Goal: Task Accomplishment & Management: Manage account settings

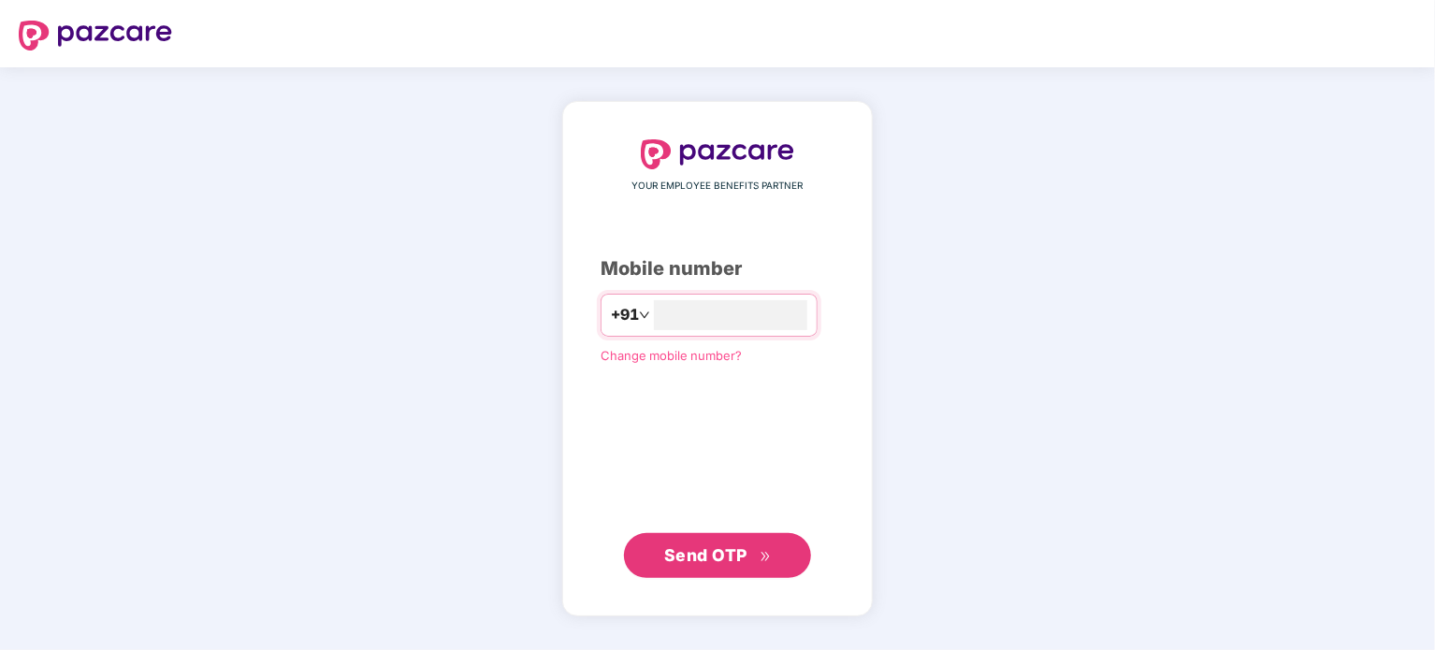
type input "**********"
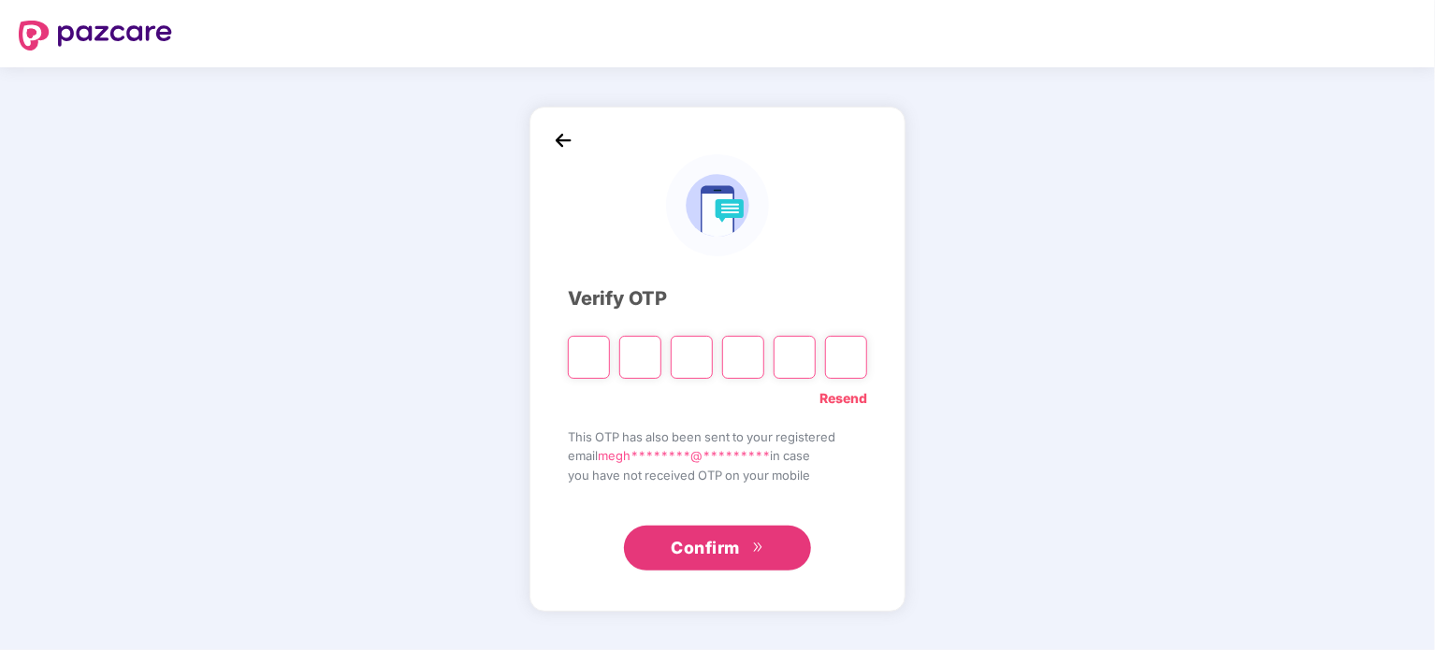
type input "*"
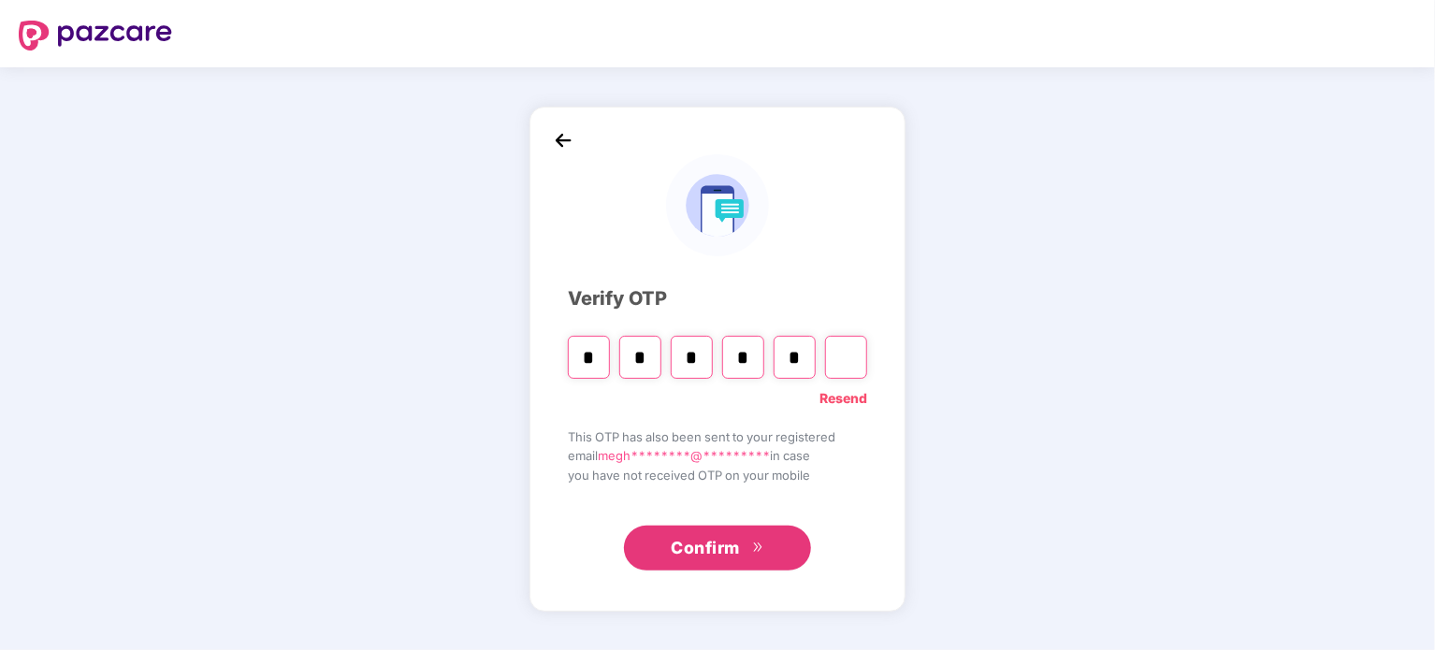
type input "*"
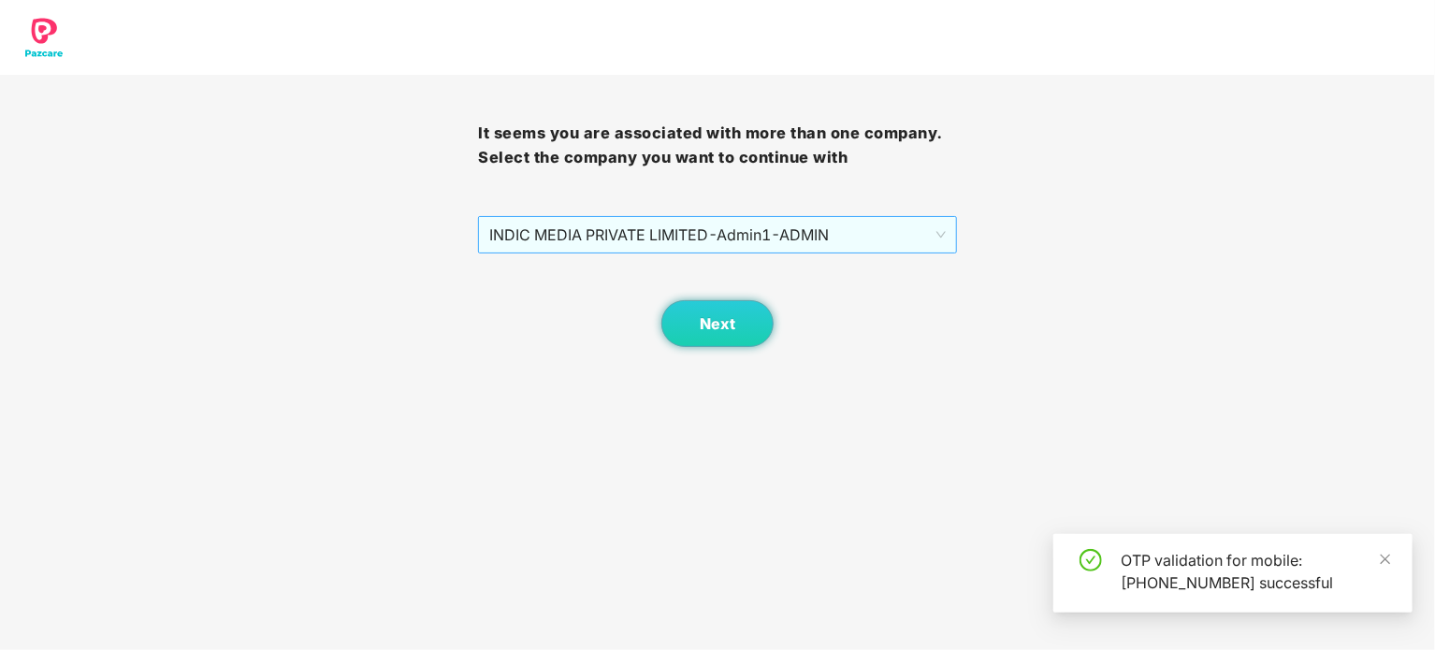
click at [910, 239] on span "INDIC MEDIA PRIVATE LIMITED - Admin1 - ADMIN" at bounding box center [717, 235] width 456 height 36
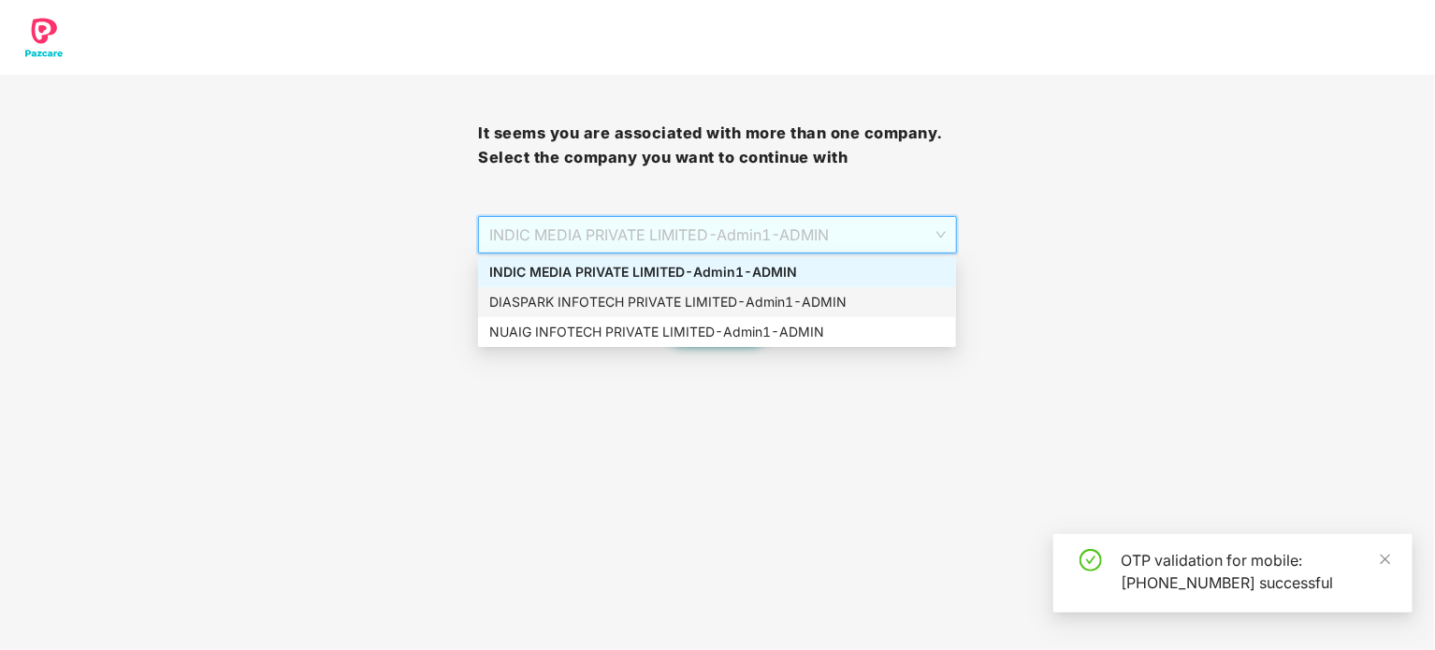
click at [704, 298] on div "DIASPARK INFOTECH PRIVATE LIMITED - Admin1 - ADMIN" at bounding box center [717, 302] width 456 height 21
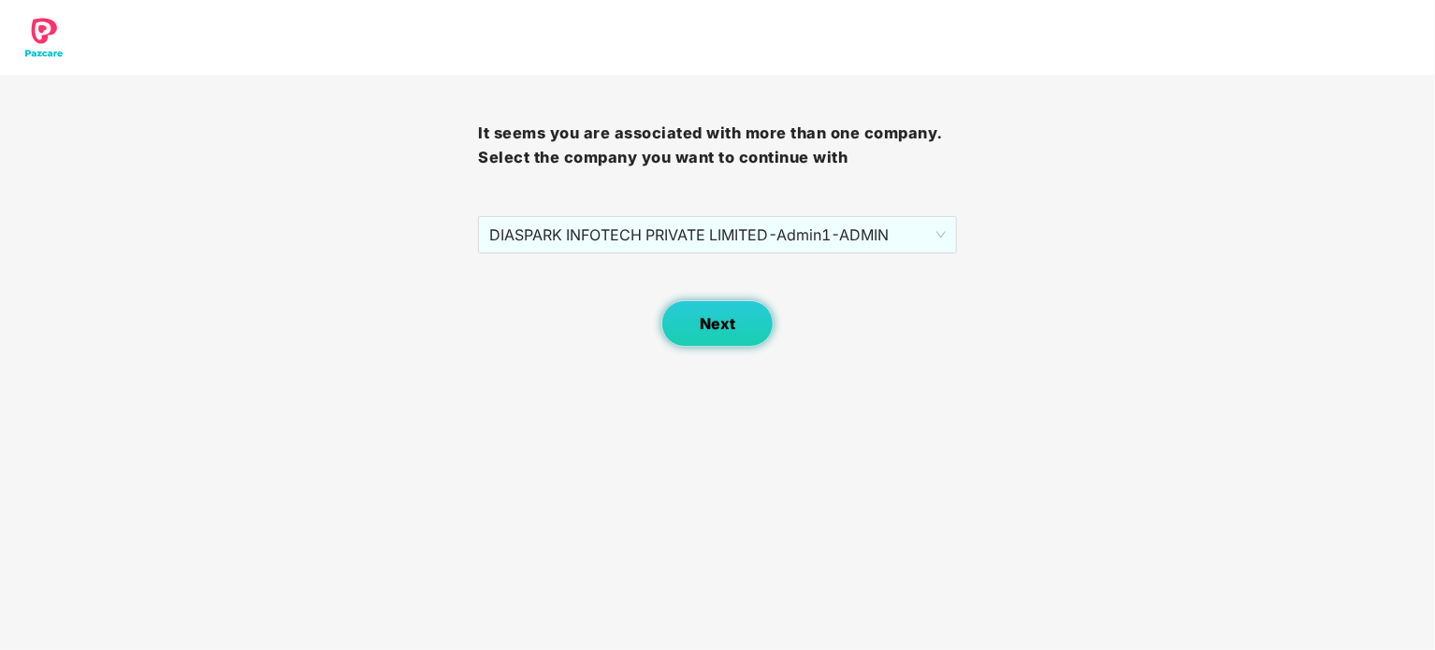
click at [711, 325] on span "Next" at bounding box center [718, 324] width 36 height 18
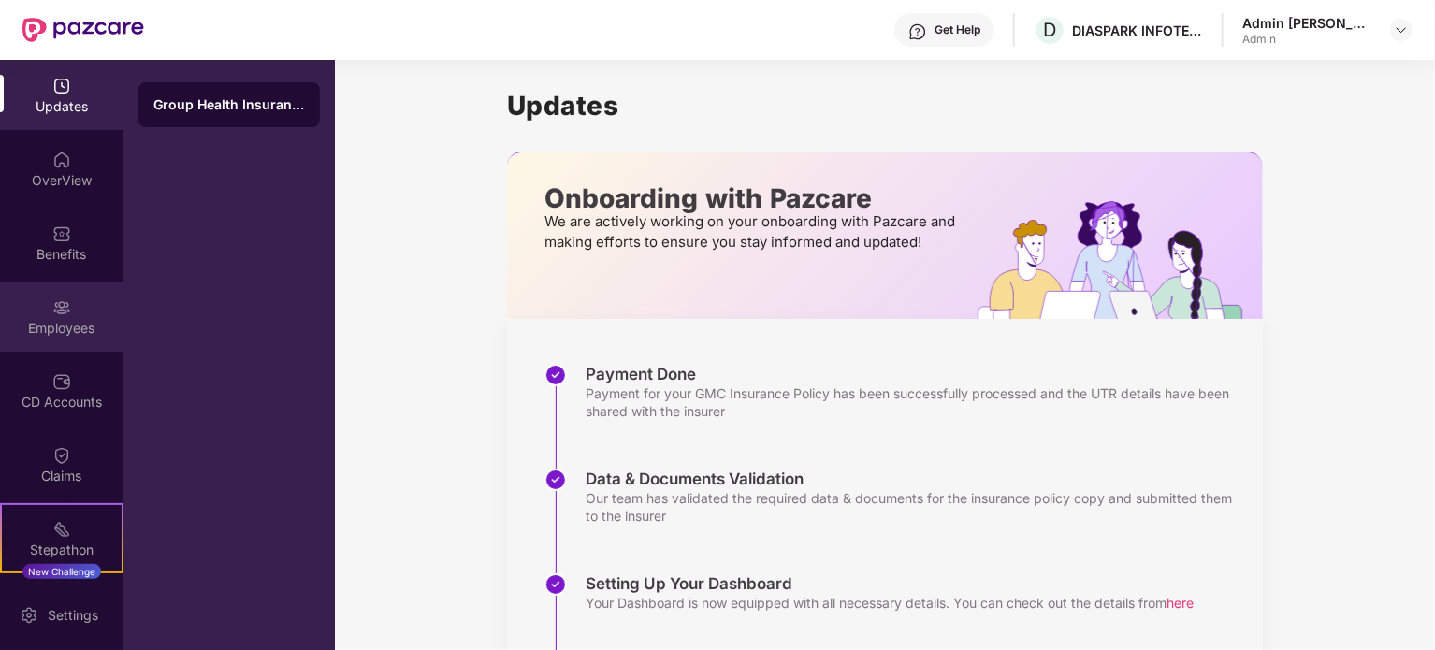
click at [76, 307] on div "Employees" at bounding box center [61, 317] width 123 height 70
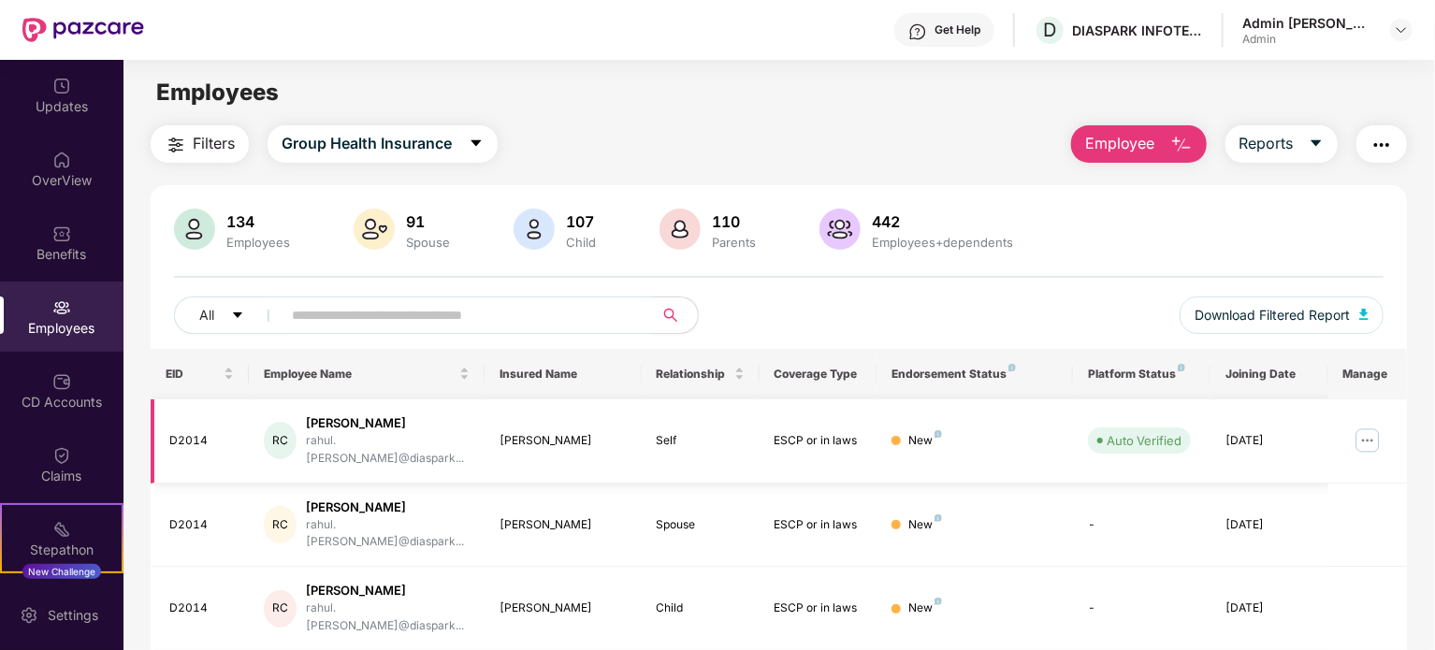
click at [1366, 428] on img at bounding box center [1368, 441] width 30 height 30
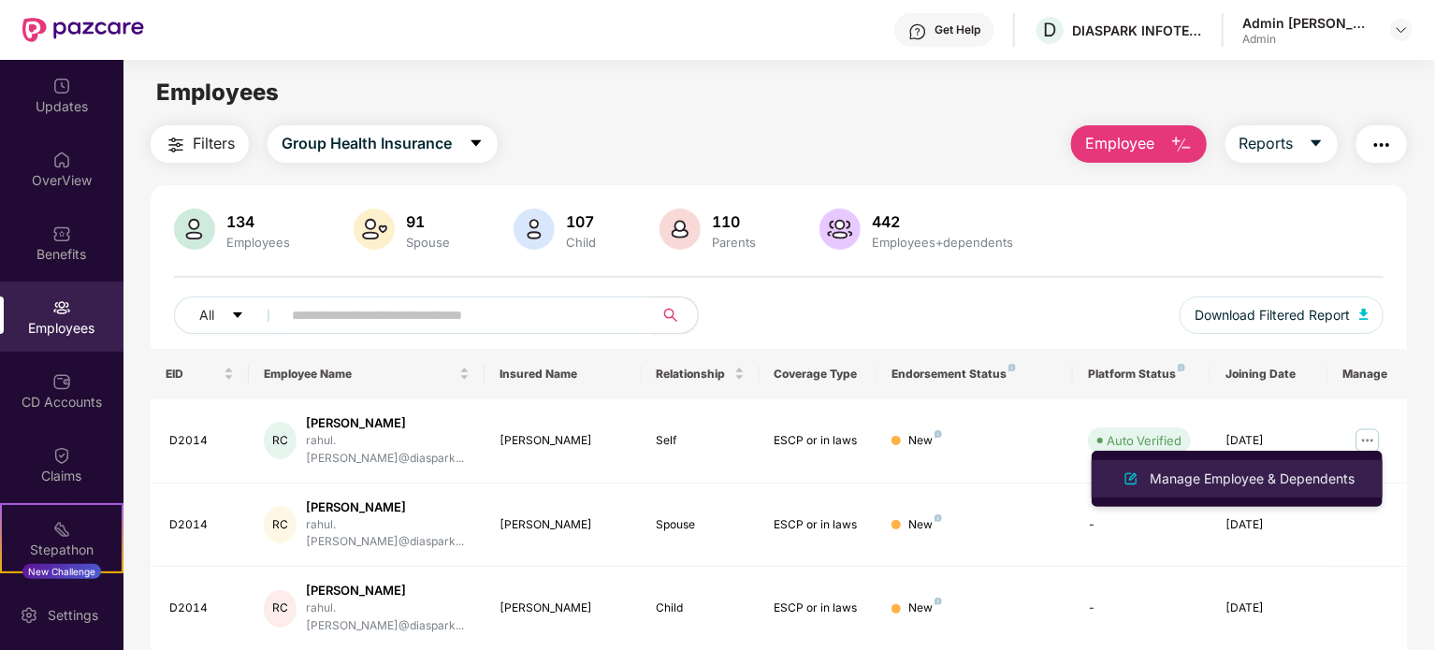
click at [1250, 486] on div "Manage Employee & Dependents" at bounding box center [1252, 479] width 212 height 21
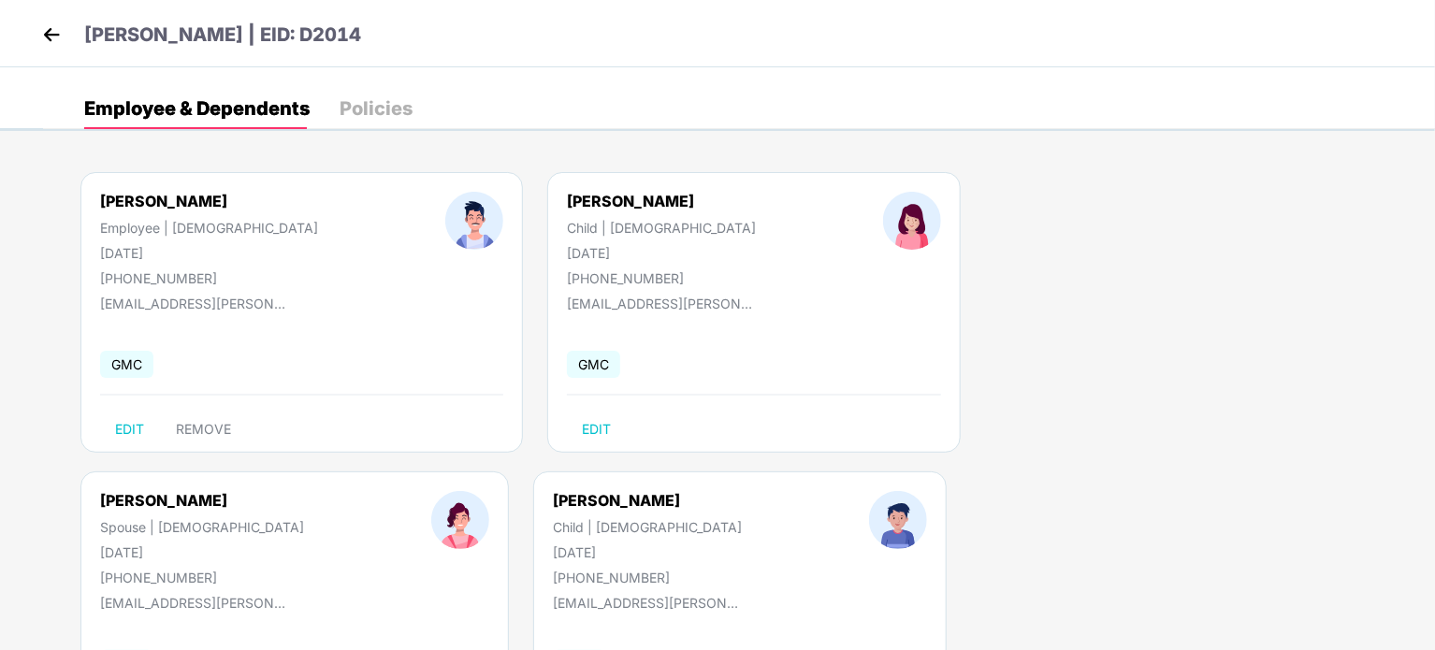
click at [57, 38] on img at bounding box center [51, 35] width 28 height 28
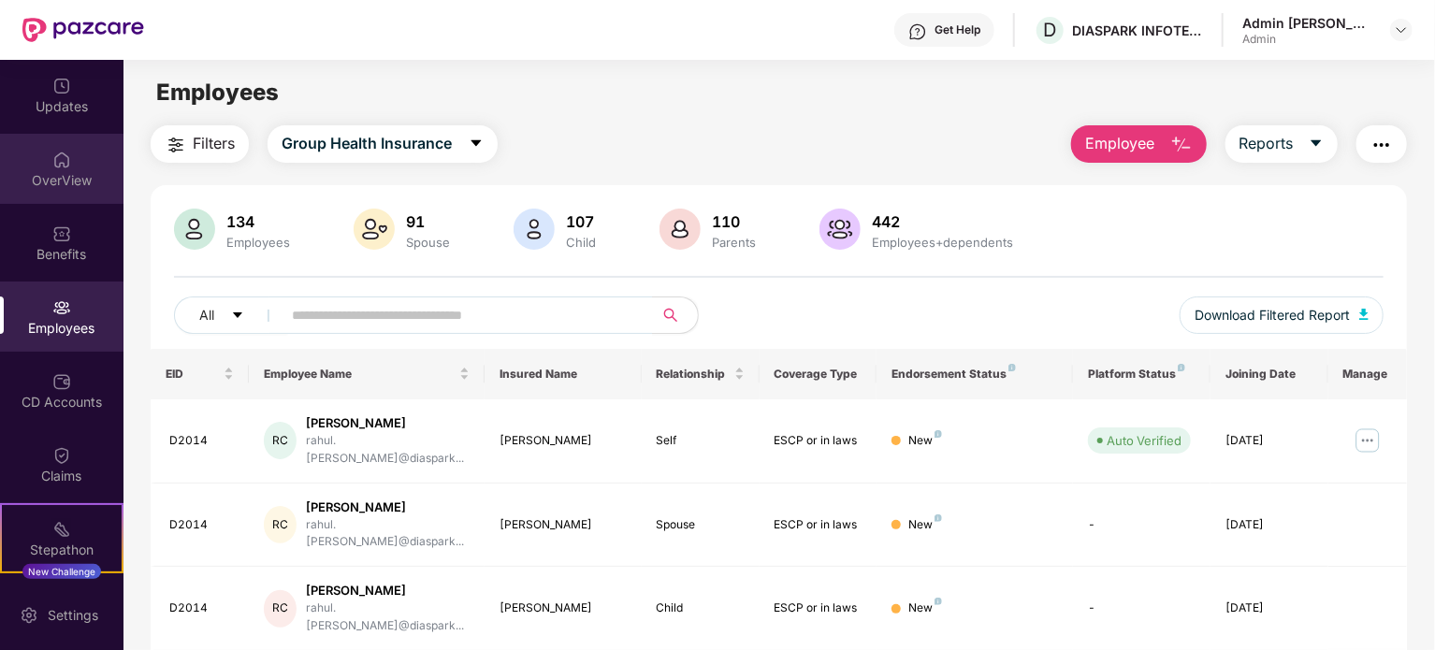
click at [67, 176] on div "OverView" at bounding box center [61, 180] width 123 height 19
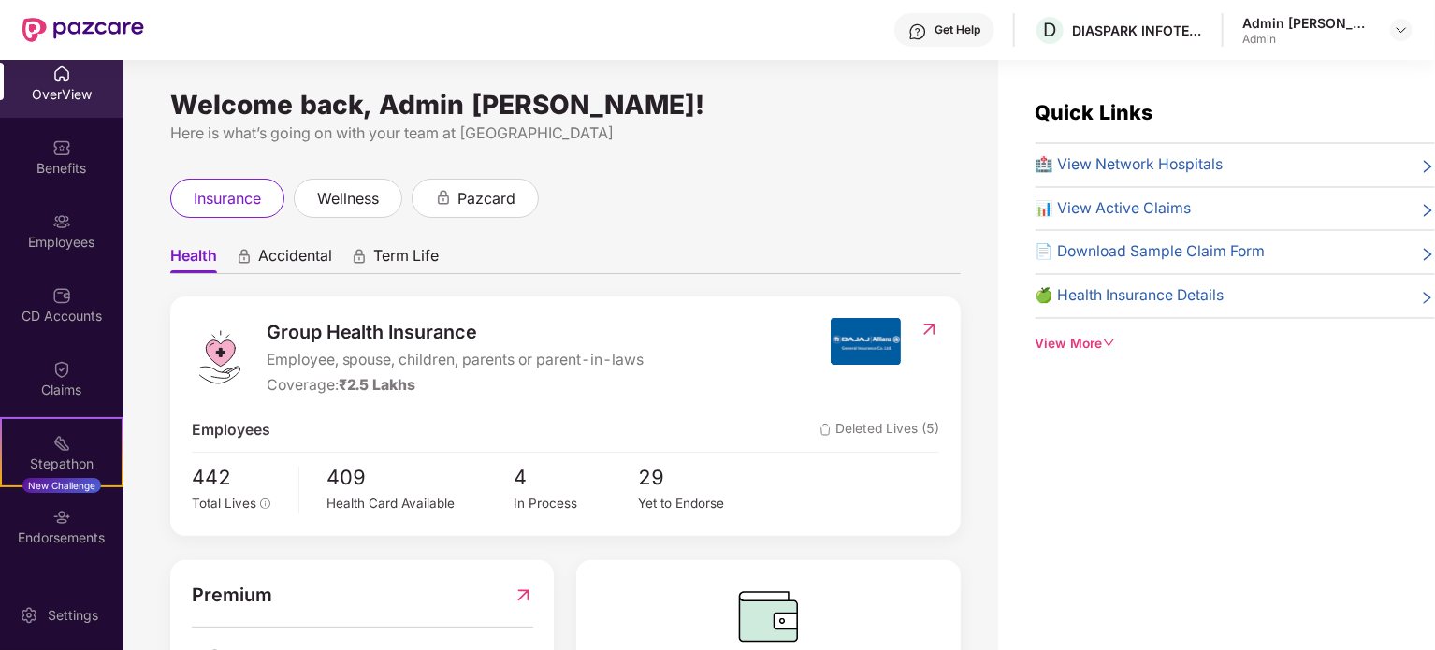
scroll to position [90, 0]
click at [1133, 484] on div "Quick Links 🏥 View Network Hospitals 📊 View Active Claims 📄 Download Sample Cla…" at bounding box center [1216, 385] width 437 height 650
